Goal: Find specific page/section: Find specific page/section

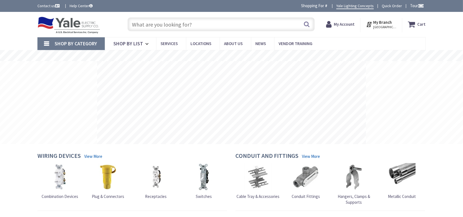
click at [141, 20] on input "text" at bounding box center [220, 24] width 187 height 14
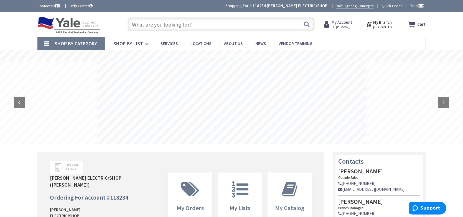
paste input "HOFF A242412GSC"
type input "HOFF A242412GSC"
click at [303, 24] on button "Search" at bounding box center [306, 24] width 7 height 12
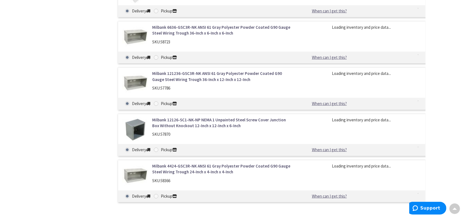
scroll to position [582, 0]
